Goal: Information Seeking & Learning: Find specific fact

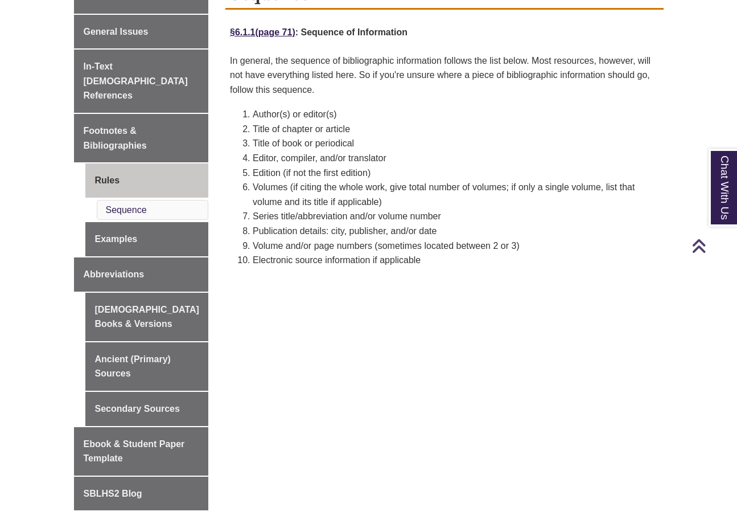
scroll to position [342, 0]
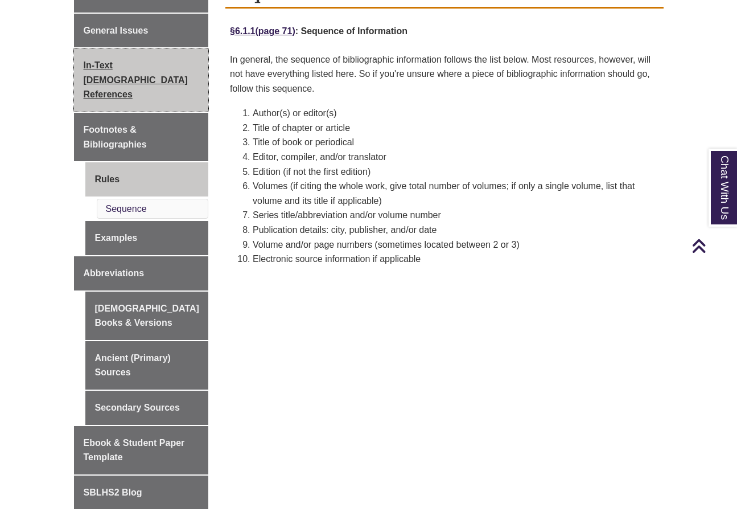
click at [110, 84] on span "In-Text [DEMOGRAPHIC_DATA] References" at bounding box center [136, 79] width 104 height 39
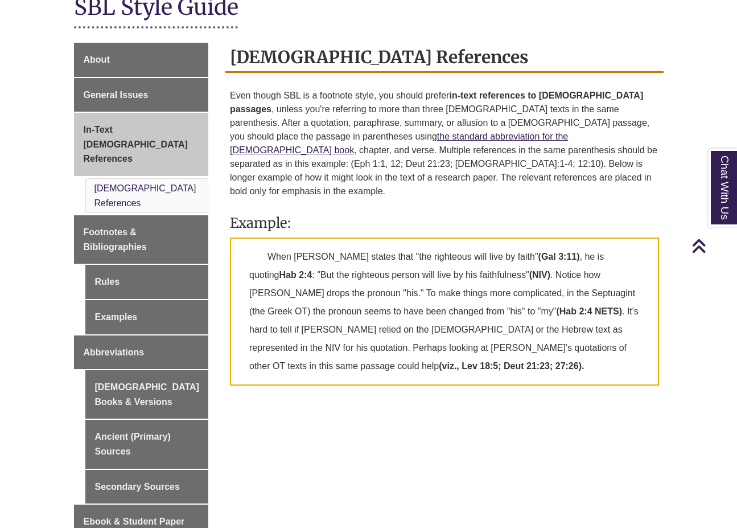
scroll to position [293, 0]
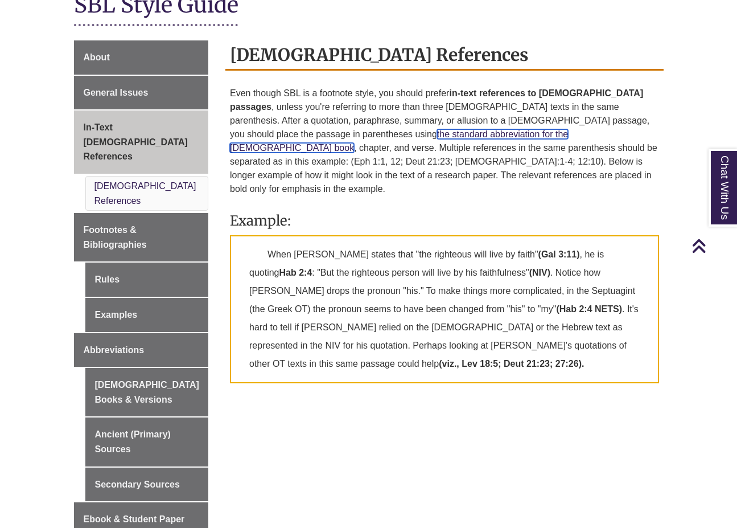
click at [321, 129] on link "the standard abbreviation for the biblical book" at bounding box center [399, 140] width 338 height 23
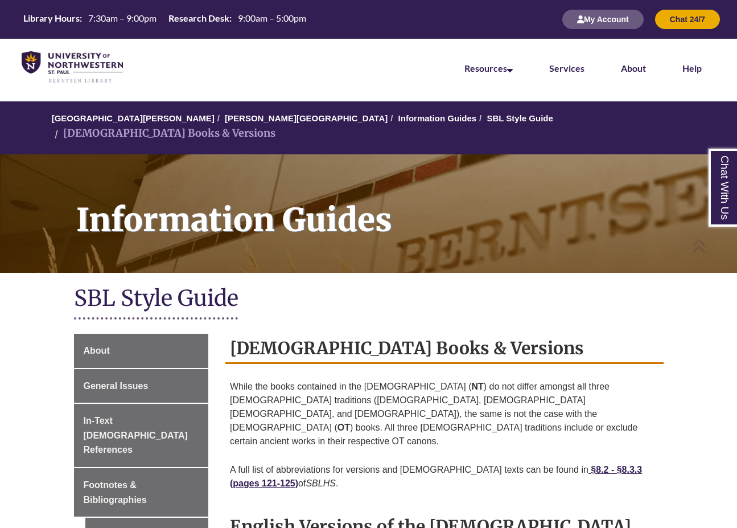
scroll to position [919, 0]
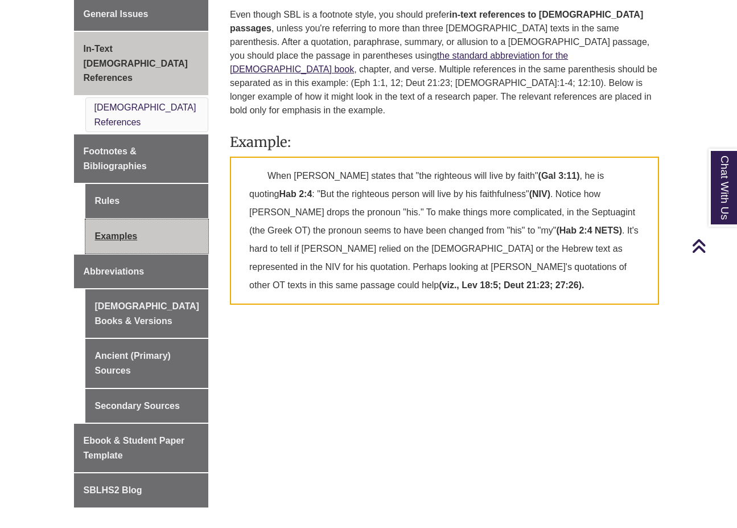
scroll to position [388, 0]
